Goal: Task Accomplishment & Management: Manage account settings

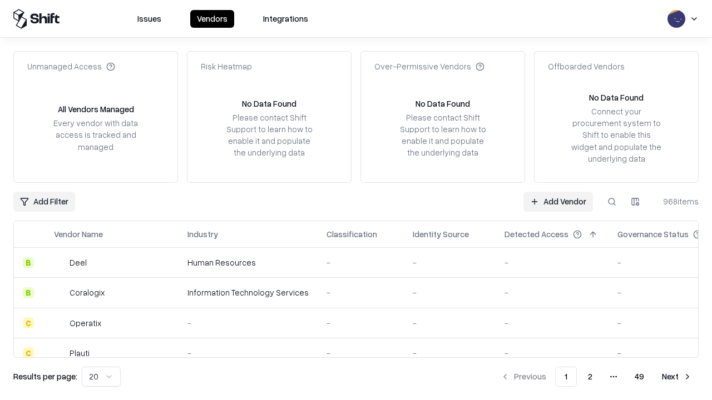
click at [558, 201] on link "Add Vendor" at bounding box center [558, 202] width 70 height 20
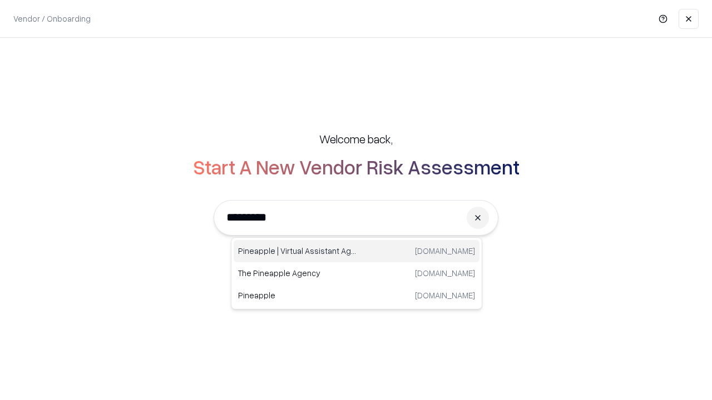
click at [356, 251] on div "Pineapple | Virtual Assistant Agency trypineapple.com" at bounding box center [357, 251] width 246 height 22
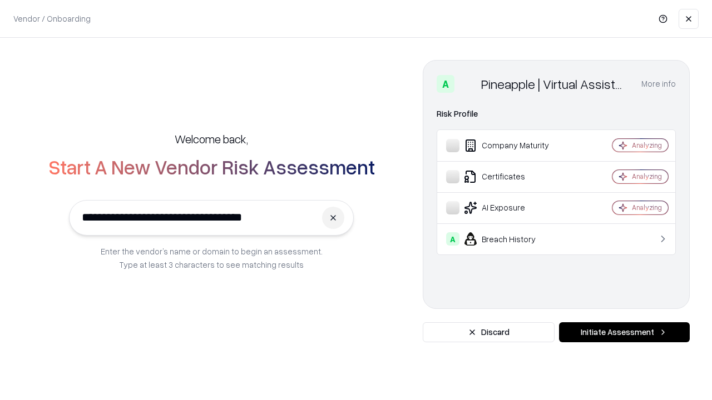
type input "**********"
click at [624, 333] on button "Initiate Assessment" at bounding box center [624, 333] width 131 height 20
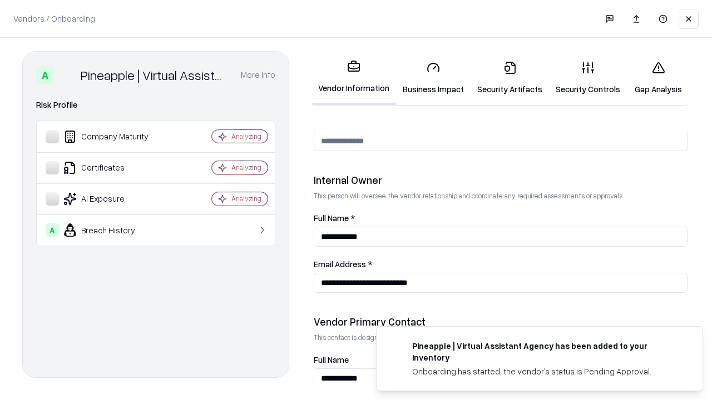
scroll to position [576, 0]
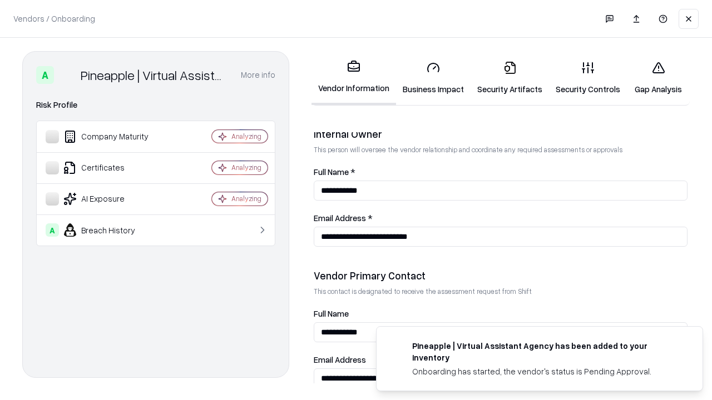
click at [433, 78] on link "Business Impact" at bounding box center [433, 78] width 75 height 52
click at [509, 78] on link "Security Artifacts" at bounding box center [509, 78] width 78 height 52
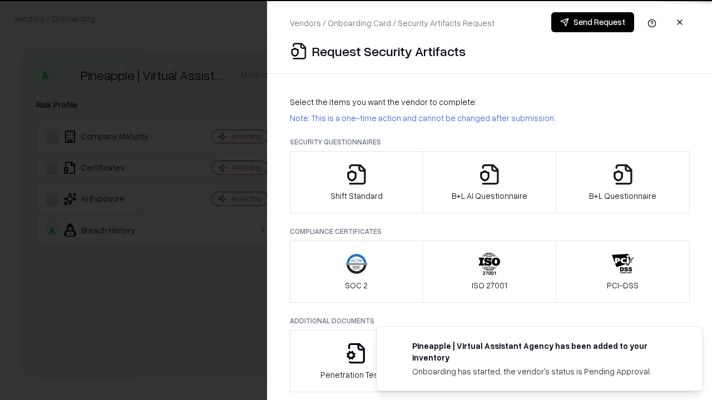
click at [356, 182] on icon "button" at bounding box center [356, 174] width 22 height 22
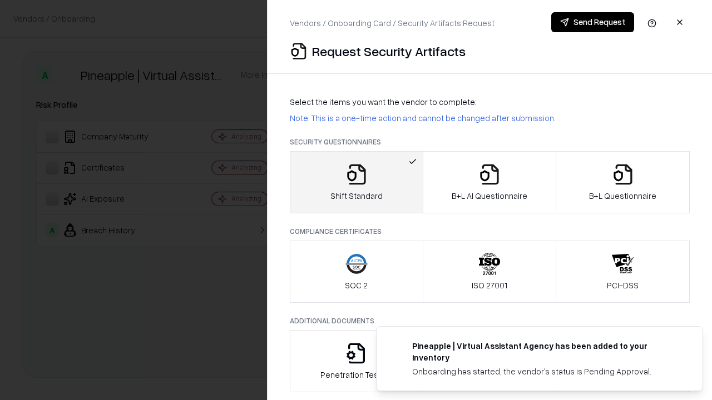
click at [592, 22] on button "Send Request" at bounding box center [592, 22] width 83 height 20
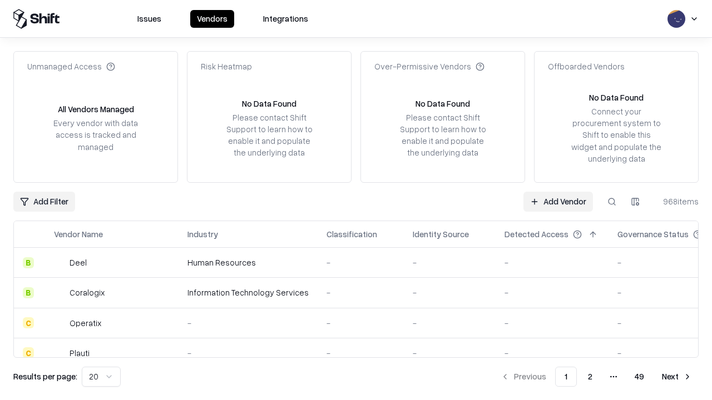
click at [612, 201] on button at bounding box center [612, 202] width 20 height 20
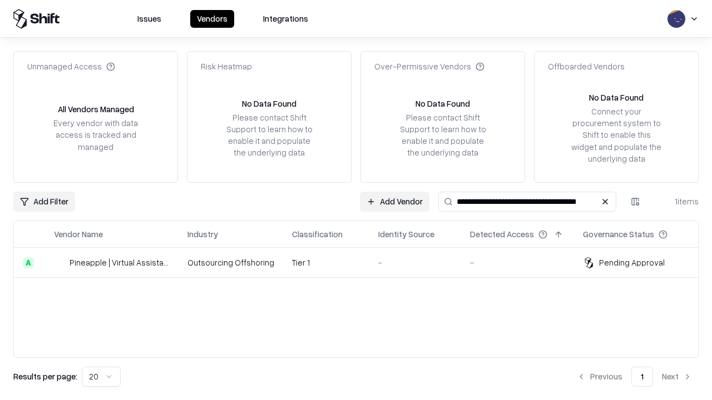
type input "**********"
click at [363, 262] on td "Tier 1" at bounding box center [326, 263] width 86 height 30
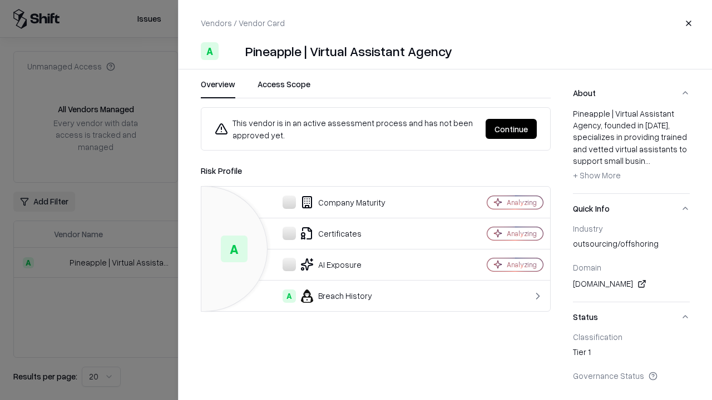
click at [536, 129] on button "Continue" at bounding box center [510, 129] width 51 height 20
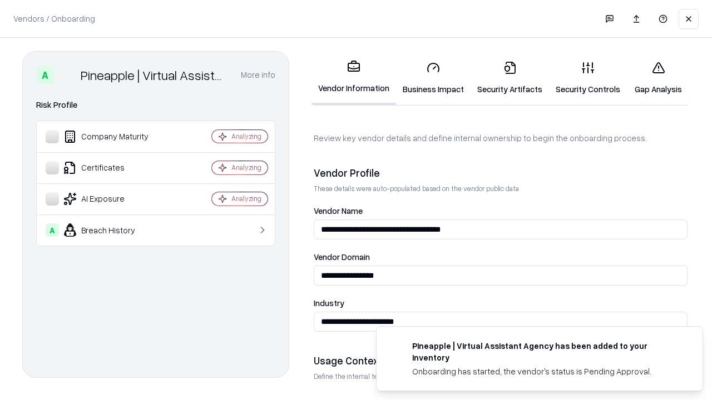
click at [509, 78] on link "Security Artifacts" at bounding box center [509, 78] width 78 height 52
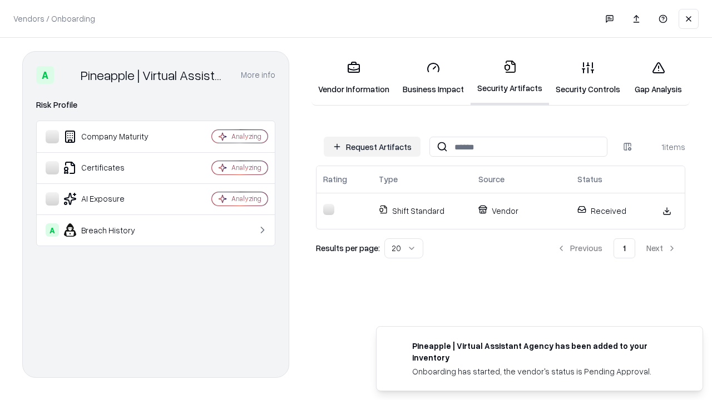
click at [588, 78] on link "Security Controls" at bounding box center [588, 78] width 78 height 52
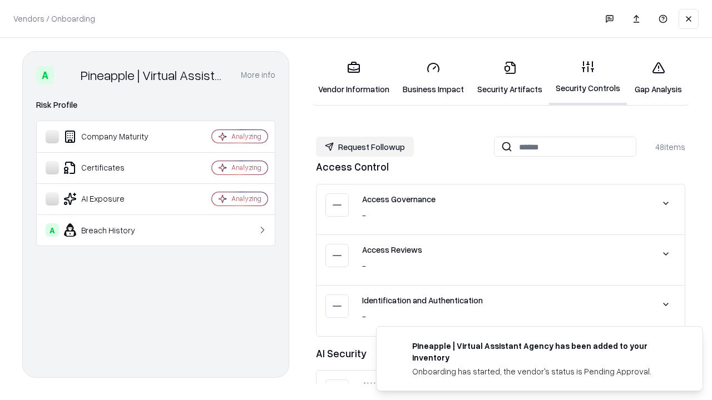
click at [365, 147] on button "Request Followup" at bounding box center [365, 147] width 98 height 20
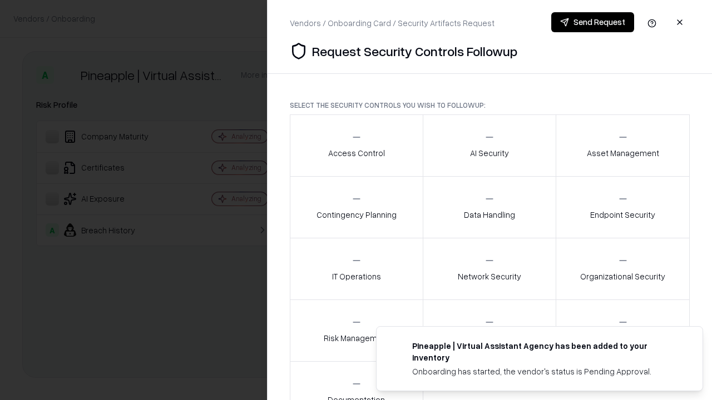
click at [356, 146] on div "Access Control" at bounding box center [356, 145] width 57 height 27
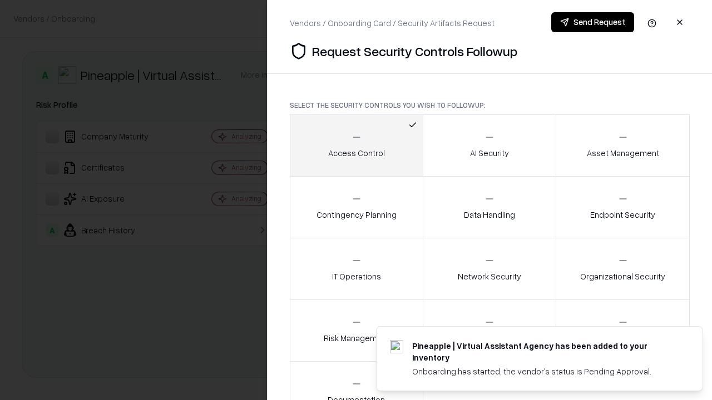
click at [592, 22] on button "Send Request" at bounding box center [592, 22] width 83 height 20
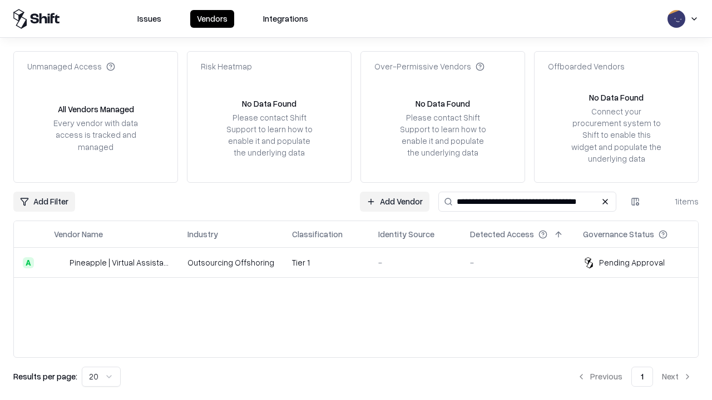
type input "**********"
click at [363, 262] on td "Tier 1" at bounding box center [326, 263] width 86 height 30
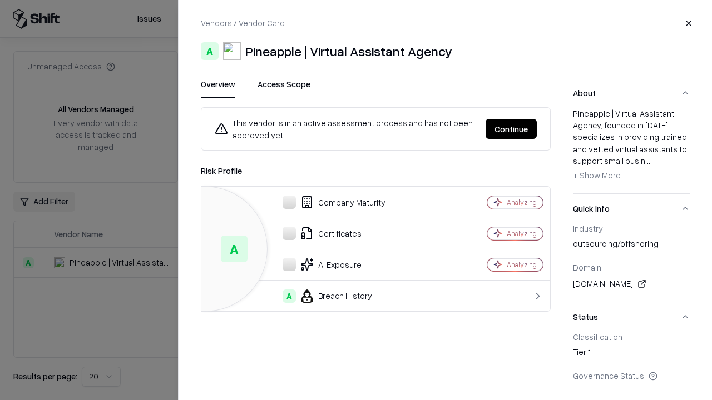
click at [511, 129] on button "Continue" at bounding box center [510, 129] width 51 height 20
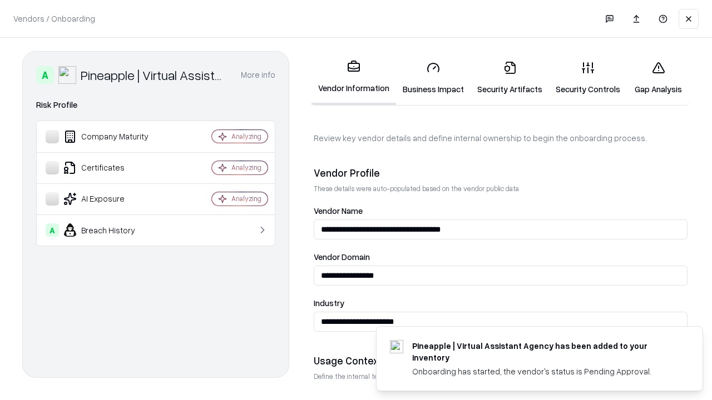
click at [658, 78] on link "Gap Analysis" at bounding box center [658, 78] width 63 height 52
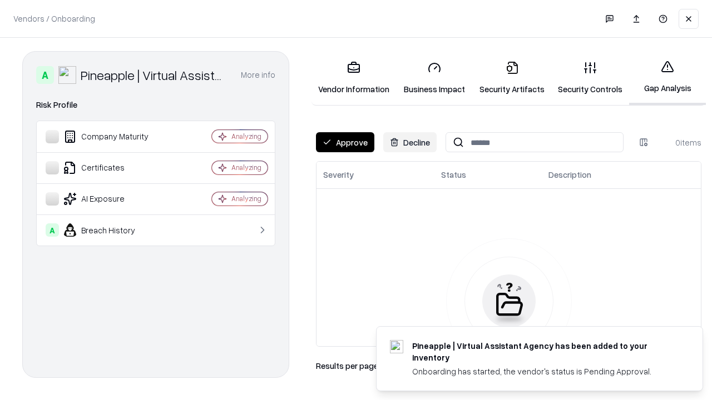
click at [345, 142] on button "Approve" at bounding box center [345, 142] width 58 height 20
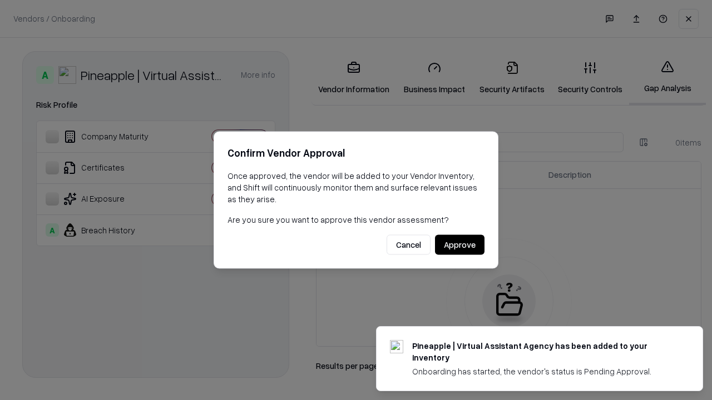
click at [459, 245] on button "Approve" at bounding box center [459, 245] width 49 height 20
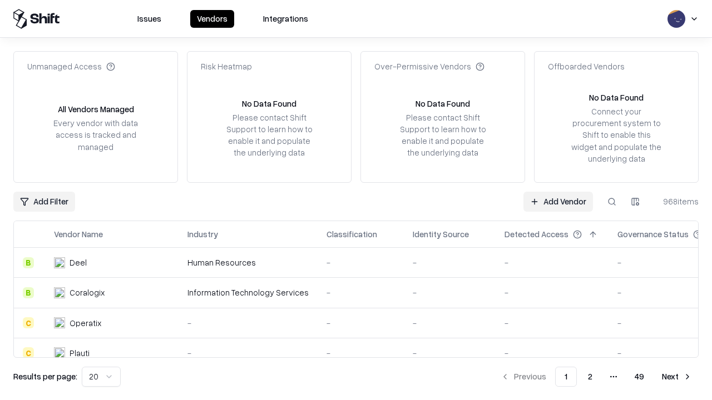
type input "**********"
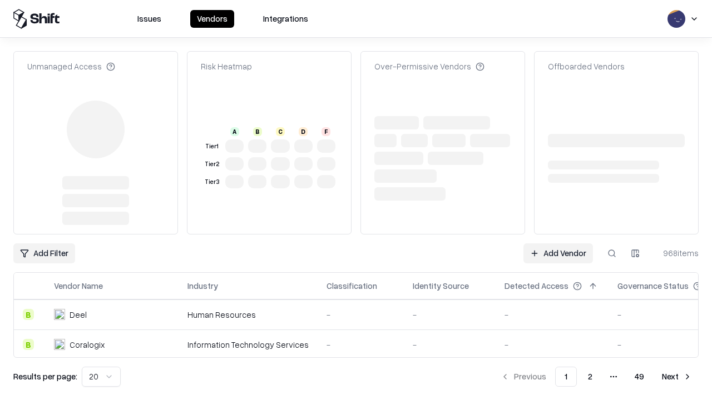
click at [558, 244] on link "Add Vendor" at bounding box center [558, 254] width 70 height 20
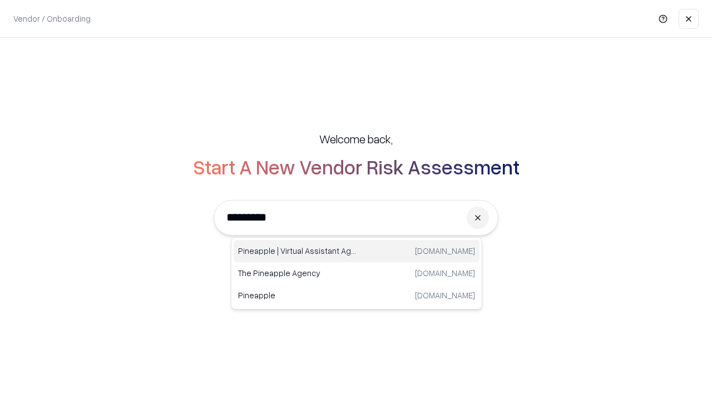
click at [356, 251] on div "Pineapple | Virtual Assistant Agency [DOMAIN_NAME]" at bounding box center [357, 251] width 246 height 22
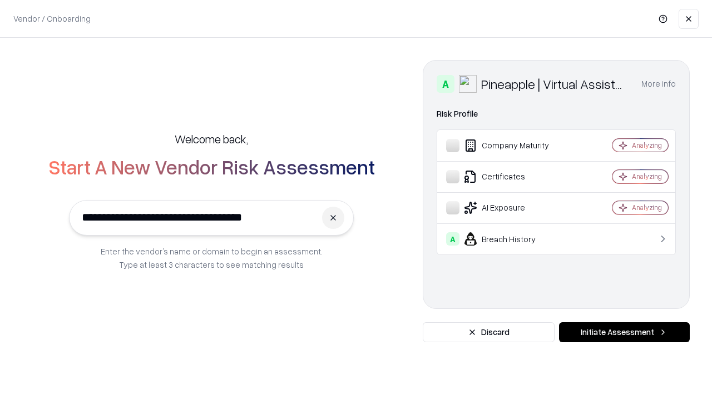
type input "**********"
click at [624, 333] on button "Initiate Assessment" at bounding box center [624, 333] width 131 height 20
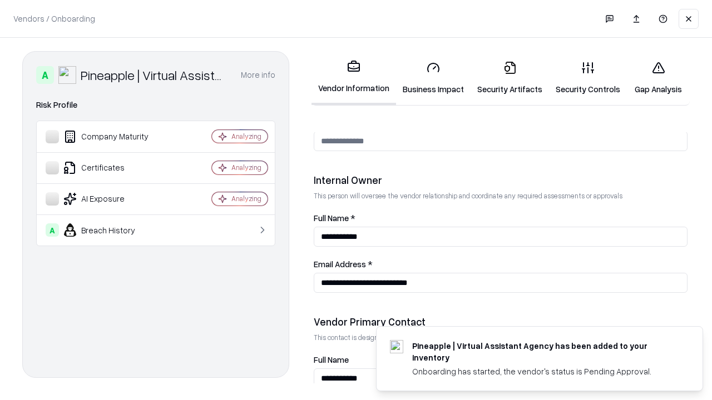
scroll to position [576, 0]
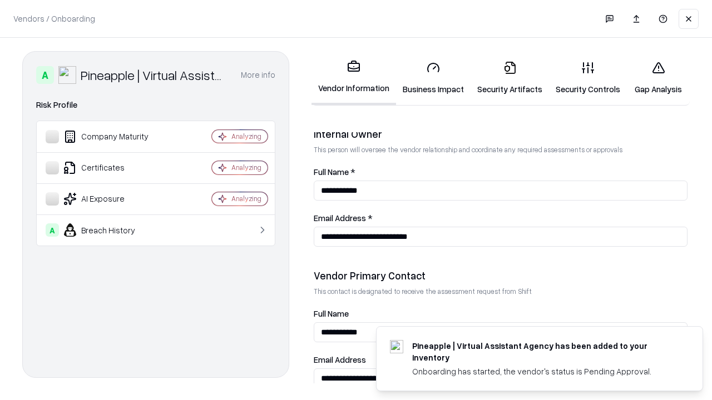
click at [658, 78] on link "Gap Analysis" at bounding box center [658, 78] width 63 height 52
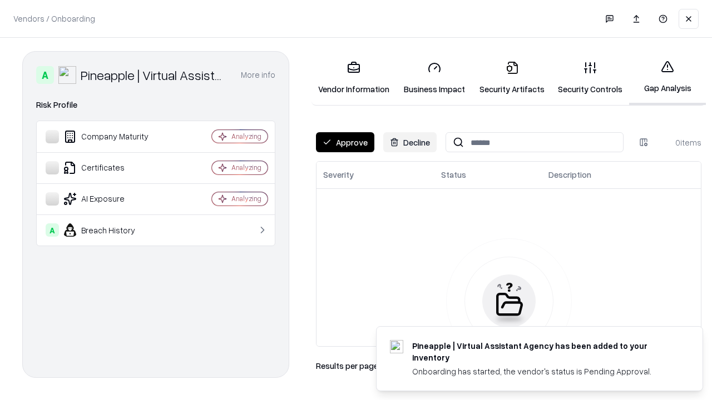
click at [345, 142] on button "Approve" at bounding box center [345, 142] width 58 height 20
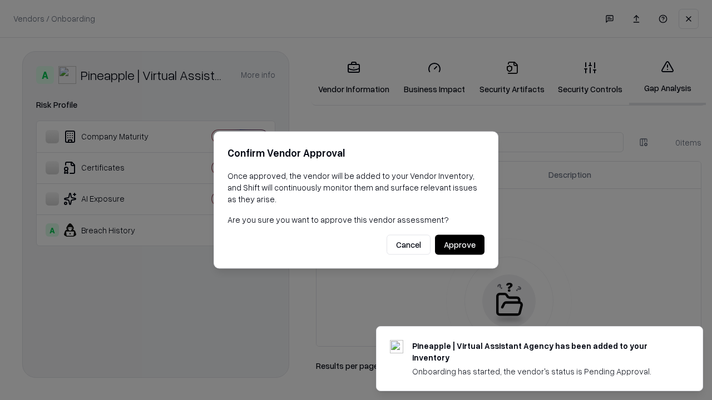
click at [459, 245] on button "Approve" at bounding box center [459, 245] width 49 height 20
